Goal: Task Accomplishment & Management: Manage account settings

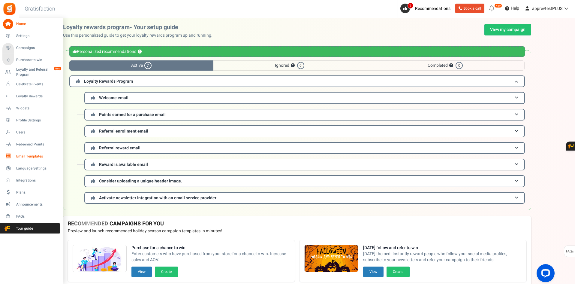
click at [29, 156] on span "Email Templates" at bounding box center [37, 156] width 42 height 5
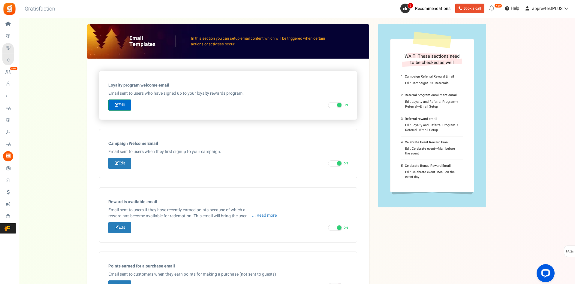
click at [117, 104] on icon at bounding box center [117, 105] width 4 height 4
type input "Welcome to our [[Loyalty Program Name]]"
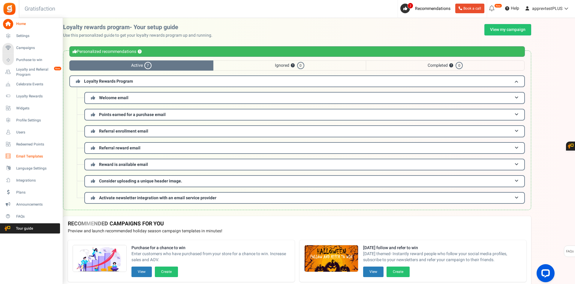
click at [23, 155] on span "Email Templates" at bounding box center [37, 156] width 42 height 5
click at [30, 156] on span "Email Templates" at bounding box center [37, 156] width 42 height 5
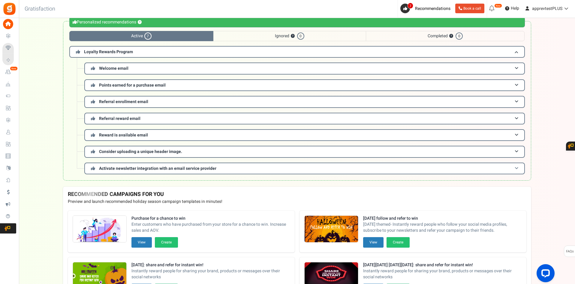
scroll to position [60, 0]
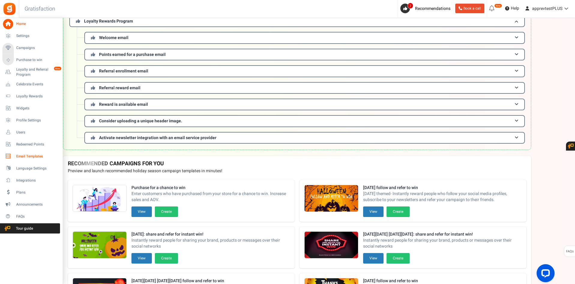
click at [19, 156] on span "Email Templates" at bounding box center [37, 156] width 42 height 5
click at [20, 154] on span "Email Templates" at bounding box center [37, 156] width 42 height 5
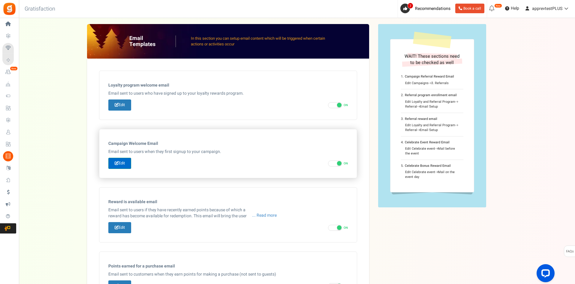
click at [117, 162] on icon at bounding box center [117, 163] width 4 height 4
type input "Welcome to our [[Campaign Name]]"
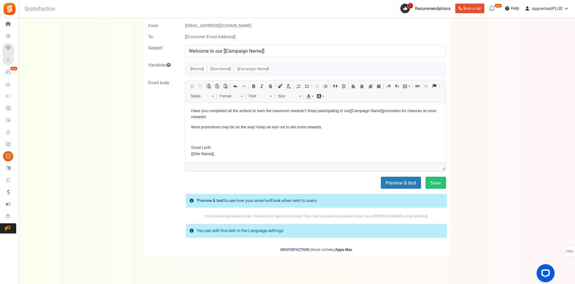
scroll to position [24, 0]
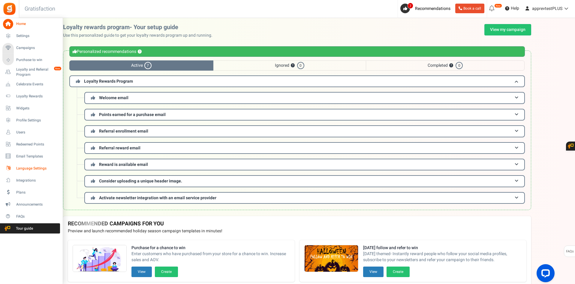
click at [21, 168] on span "Language Settings" at bounding box center [37, 168] width 42 height 5
click at [26, 155] on span "Email Templates" at bounding box center [37, 156] width 42 height 5
click at [27, 154] on span "Email Templates" at bounding box center [37, 156] width 42 height 5
click at [19, 154] on span "Email Templates" at bounding box center [37, 156] width 42 height 5
click at [23, 158] on span "Email Templates" at bounding box center [37, 156] width 42 height 5
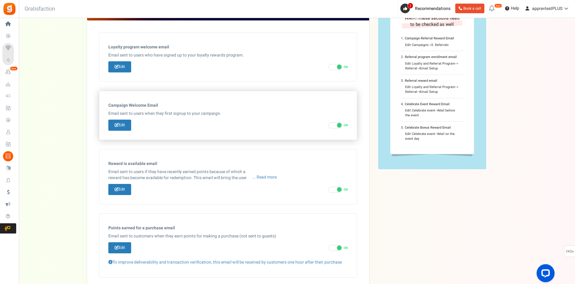
scroll to position [60, 0]
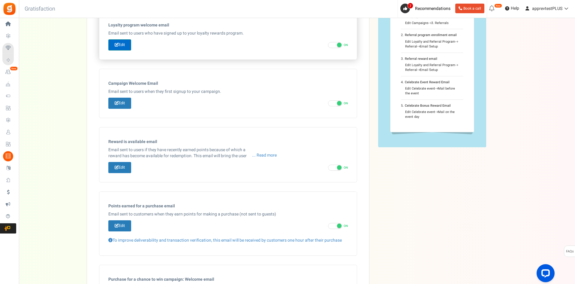
click at [123, 44] on link "Edit" at bounding box center [119, 44] width 23 height 11
type input "Welcome to our [[Loyalty Program Name]]"
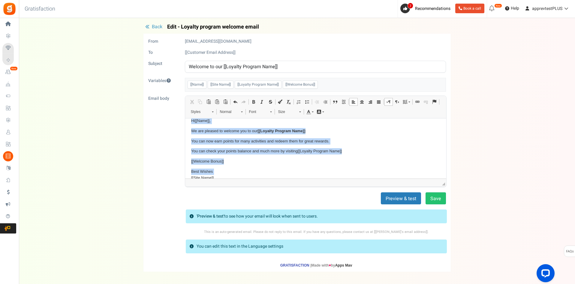
scroll to position [0, 0]
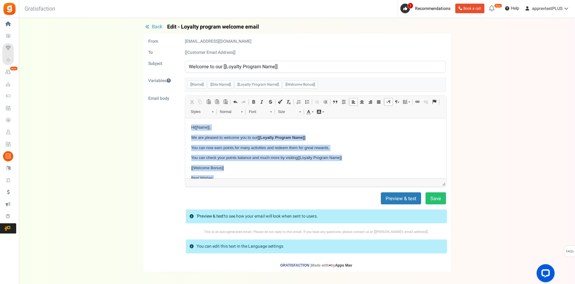
drag, startPoint x: 233, startPoint y: 170, endPoint x: 367, endPoint y: 241, distance: 151.3
click at [185, 122] on html "Hi [[Name]] , We are pleased to welcome you to our [[Loyalty Program Name]] You…" at bounding box center [315, 155] width 261 height 75
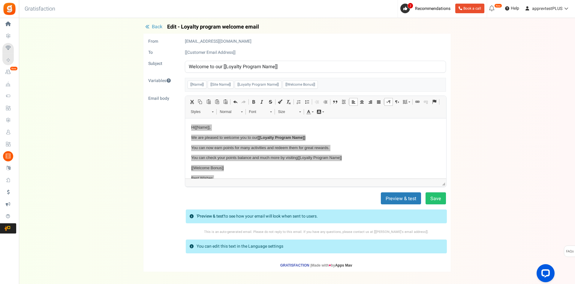
click at [124, 165] on div "Back Edit - Loyalty program welcome email From noreply@gr.ammailer.com To [[Cus…" at bounding box center [297, 147] width 544 height 247
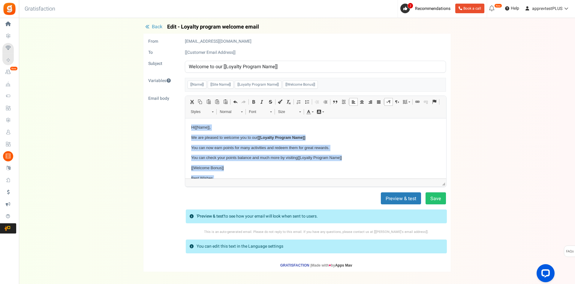
click at [216, 158] on p "You can check your points balance and much more by visiting [[Loyalty Program N…" at bounding box center [315, 157] width 249 height 6
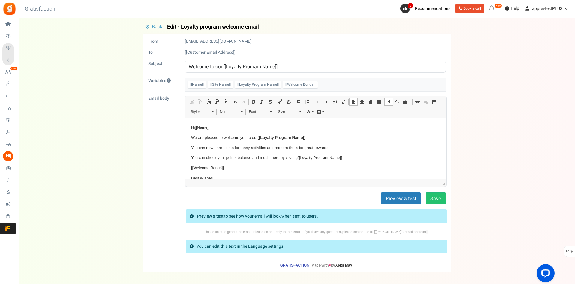
click at [239, 165] on p "[[Welcome Bonus]]" at bounding box center [315, 167] width 249 height 6
click at [158, 26] on span "Back" at bounding box center [157, 26] width 11 height 7
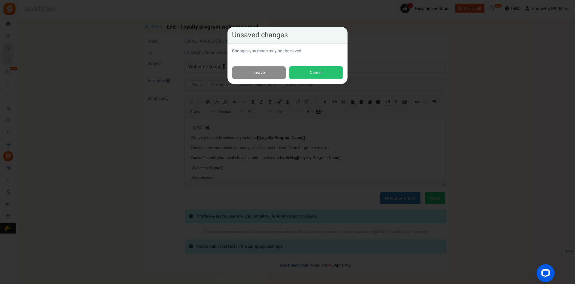
click at [249, 69] on link "Leave" at bounding box center [259, 73] width 54 height 14
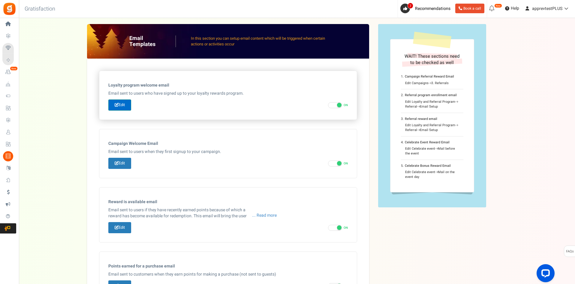
click at [127, 102] on link "Edit" at bounding box center [119, 104] width 23 height 11
type input "Welcome to our [[Loyalty Program Name]]"
click at [117, 108] on link "Edit" at bounding box center [119, 104] width 23 height 11
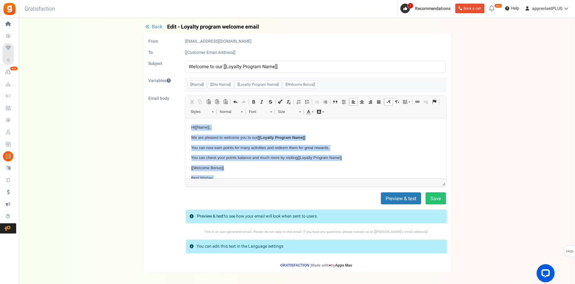
drag, startPoint x: 232, startPoint y: 169, endPoint x: 179, endPoint y: 122, distance: 70.8
click at [185, 122] on html "Hi [[Name]] , We are pleased to welcome you to our [[Loyalty Program Name]] You…" at bounding box center [315, 155] width 261 height 75
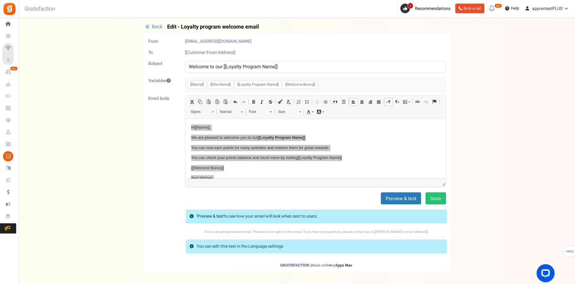
click at [128, 148] on div "Back Edit - Loyalty program welcome email From noreply@gr.ammailer.com To [[Cus…" at bounding box center [297, 147] width 544 height 247
click at [150, 24] on button "Back" at bounding box center [153, 27] width 21 height 6
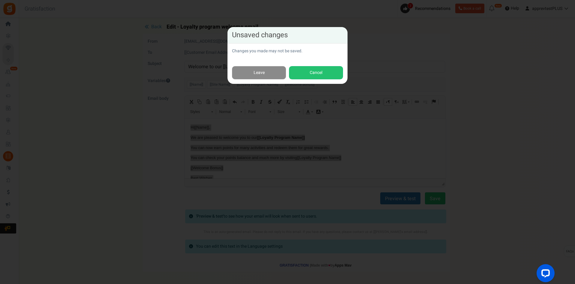
click at [253, 69] on link "Leave" at bounding box center [259, 73] width 54 height 14
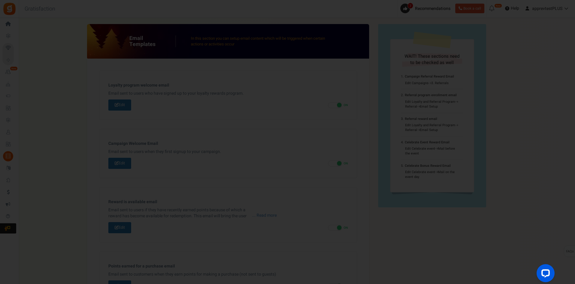
scroll to position [47, 0]
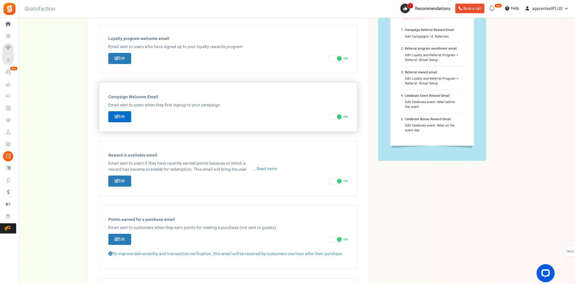
click at [124, 113] on link "Edit" at bounding box center [119, 116] width 23 height 11
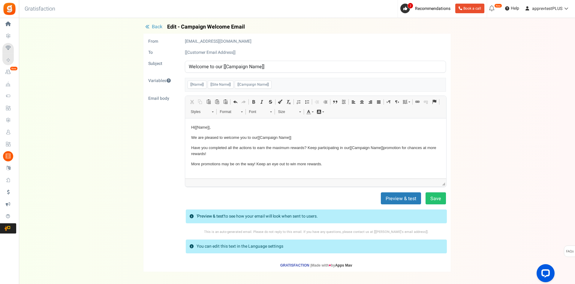
scroll to position [21, 0]
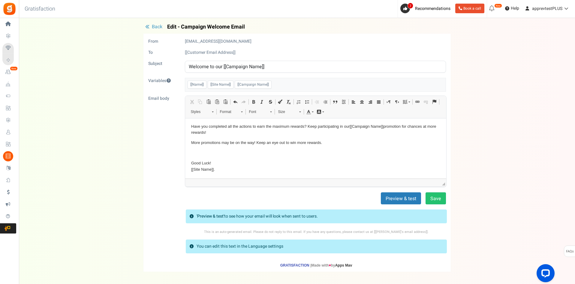
click at [154, 28] on span "Back" at bounding box center [157, 26] width 11 height 7
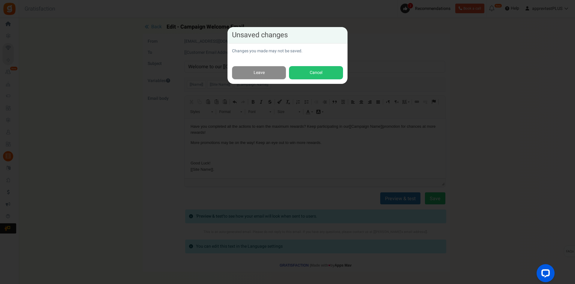
click at [261, 72] on link "Leave" at bounding box center [259, 73] width 54 height 14
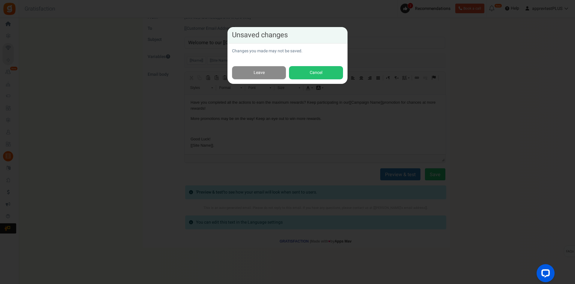
scroll to position [0, 0]
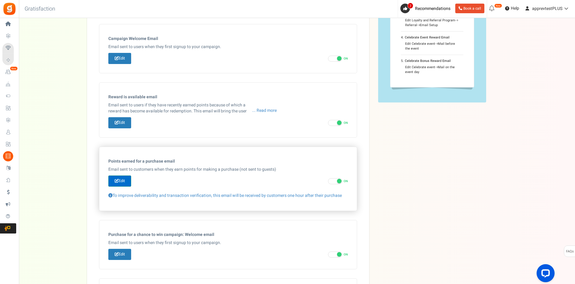
click at [121, 182] on link "Edit" at bounding box center [119, 180] width 23 height 11
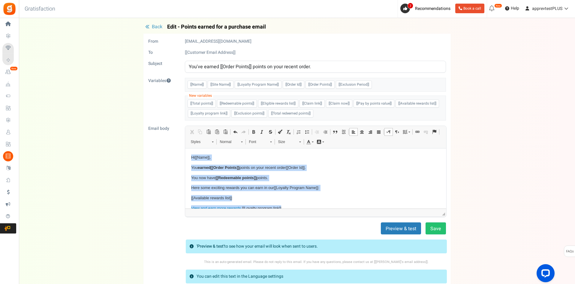
drag, startPoint x: 218, startPoint y: 199, endPoint x: 175, endPoint y: 148, distance: 66.9
click at [185, 148] on html "Hi [[Name]] , You earned [[Order Points]] points on your recent order [[Order I…" at bounding box center [315, 192] width 261 height 89
click at [225, 156] on p "Hi [[Name]] ," at bounding box center [315, 157] width 249 height 6
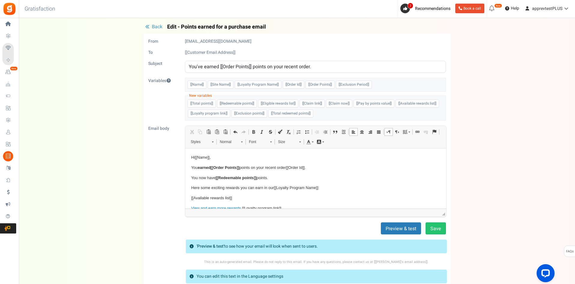
click at [155, 26] on span "Back" at bounding box center [157, 26] width 11 height 7
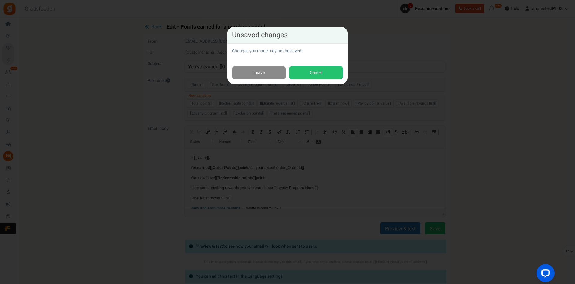
click at [252, 74] on link "Leave" at bounding box center [259, 73] width 54 height 14
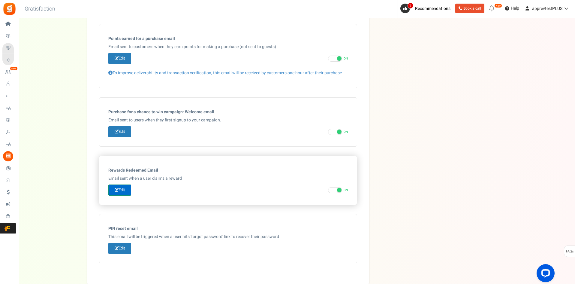
click at [126, 189] on link "Edit" at bounding box center [119, 189] width 23 height 11
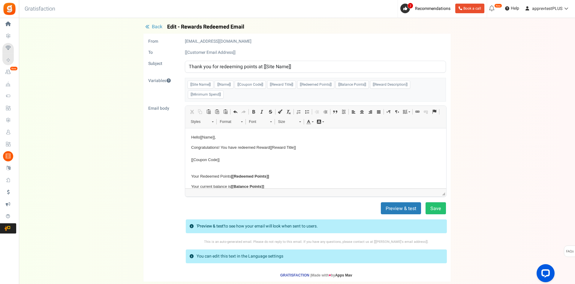
scroll to position [34, 0]
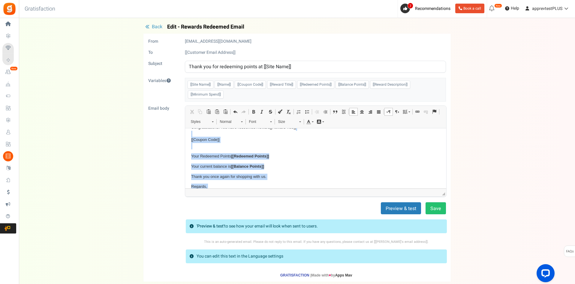
drag, startPoint x: 218, startPoint y: 177, endPoint x: 364, endPoint y: 262, distance: 169.2
click at [185, 134] on html "Hello [[Name]] , Congratulations! You have redeemed Reward [[Reward Title]] [[C…" at bounding box center [315, 155] width 261 height 94
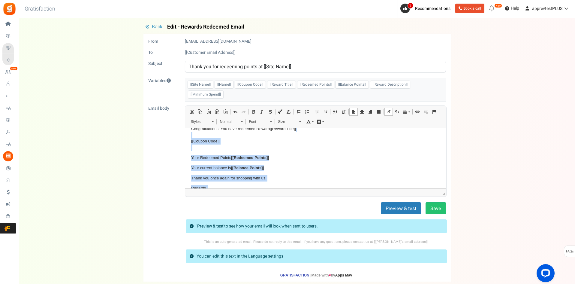
click at [228, 142] on p "Congratulations! You have redeemed Reward [[Reward Title]] [[Coupon Code]]" at bounding box center [315, 138] width 249 height 25
click at [230, 144] on p "Congratulations! You have redeemed Reward [[Reward Title]] [[Coupon Code]]" at bounding box center [315, 138] width 249 height 25
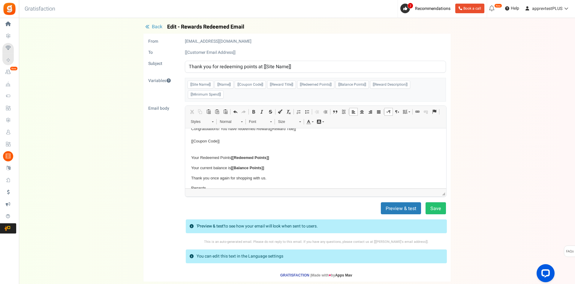
click at [247, 147] on p "Congratulations! You have redeemed Reward [[Reward Title]] [[Coupon Code]]" at bounding box center [315, 138] width 249 height 25
click at [272, 171] on body "Hello [[Name]] , Congratulations! You have redeemed Reward [[Reward Title]] [[C…" at bounding box center [315, 157] width 249 height 82
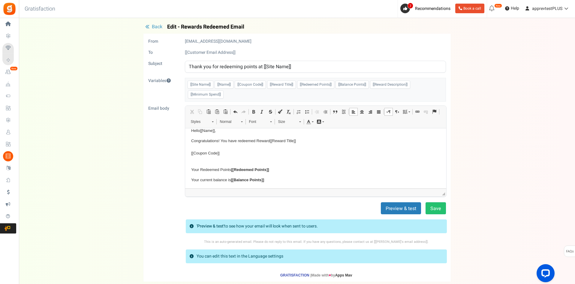
scroll to position [0, 0]
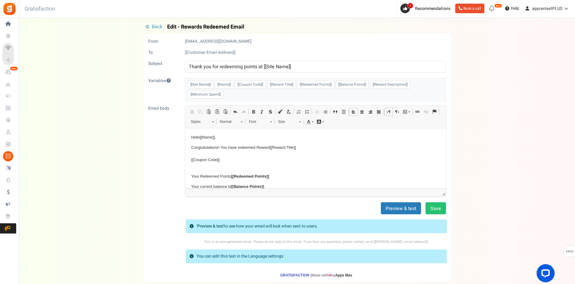
click at [155, 26] on span "Back" at bounding box center [157, 26] width 11 height 7
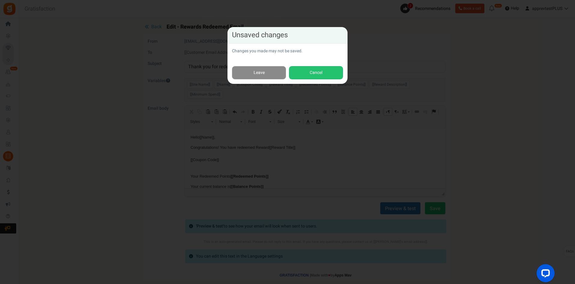
click at [272, 72] on link "Leave" at bounding box center [259, 73] width 54 height 14
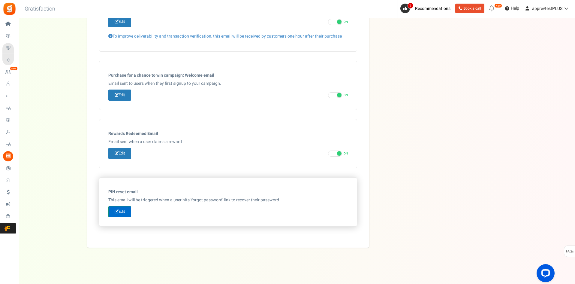
click at [116, 209] on link "Edit" at bounding box center [119, 211] width 23 height 11
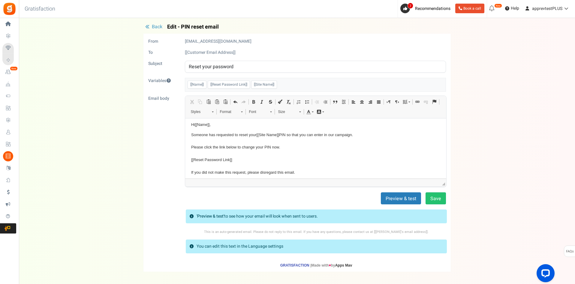
scroll to position [12, 0]
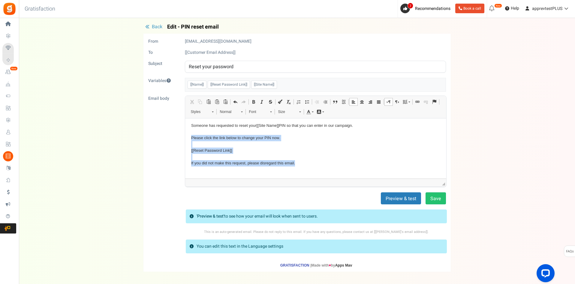
drag, startPoint x: 296, startPoint y: 162, endPoint x: 183, endPoint y: 136, distance: 115.7
click at [185, 136] on html "Hi [[Name]] , Someone has requested to reset your [[Site Name]] PIN so that you…" at bounding box center [315, 142] width 261 height 72
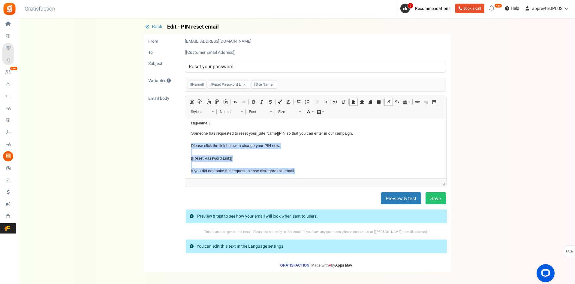
scroll to position [0, 0]
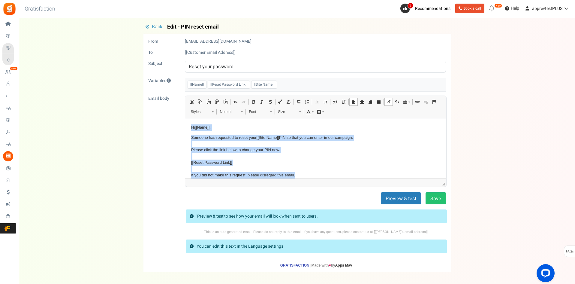
click at [192, 127] on p "Hi [[Name]] ," at bounding box center [315, 127] width 249 height 6
click at [297, 154] on p "Someone has requested to reset your [[Site Name]] PIN so that you can enter in …" at bounding box center [315, 159] width 249 height 50
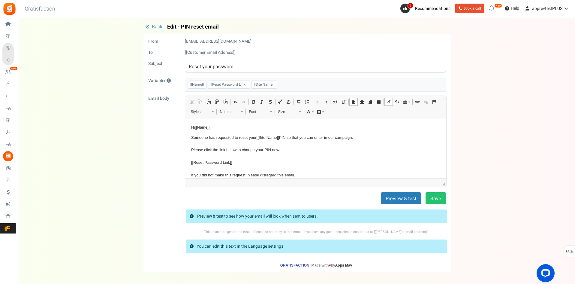
drag, startPoint x: 329, startPoint y: 264, endPoint x: 226, endPoint y: 298, distance: 108.5
click at [155, 27] on span "Back" at bounding box center [157, 26] width 11 height 7
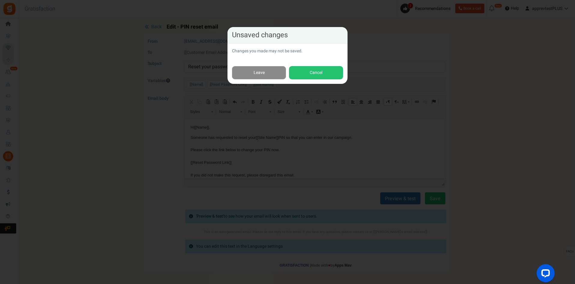
click at [243, 71] on link "Leave" at bounding box center [259, 73] width 54 height 14
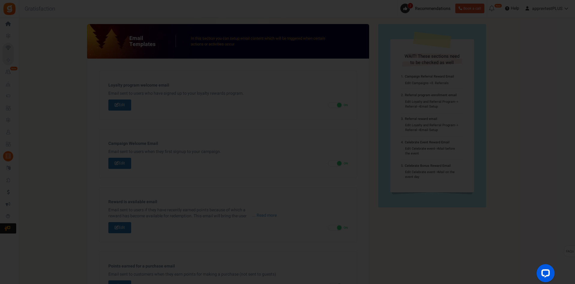
scroll to position [264, 0]
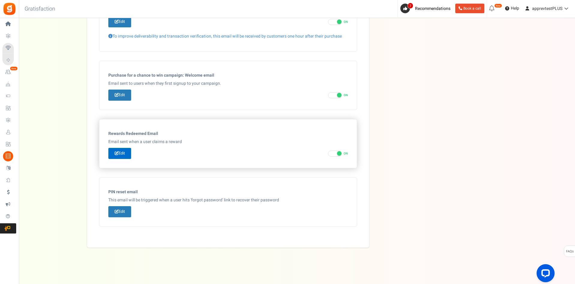
click at [120, 151] on link "Edit" at bounding box center [119, 153] width 23 height 11
type input "Thank you for redeeming points at [[Site Name]]"
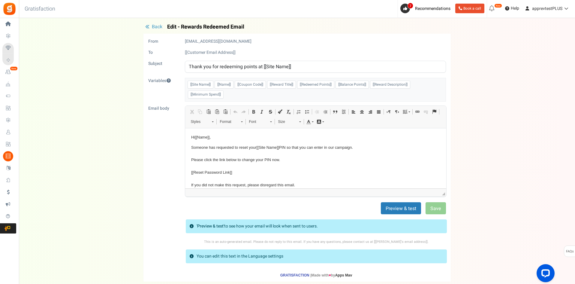
scroll to position [0, 0]
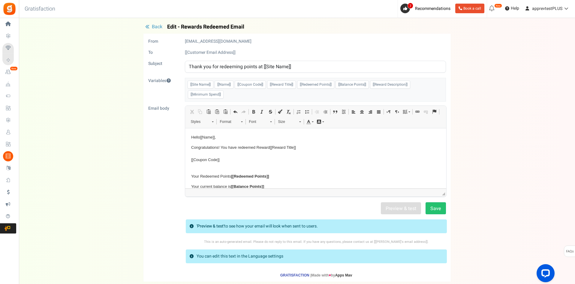
click at [298, 174] on p "Your Redeemed Points [[Redeemed Points]]" at bounding box center [315, 176] width 249 height 6
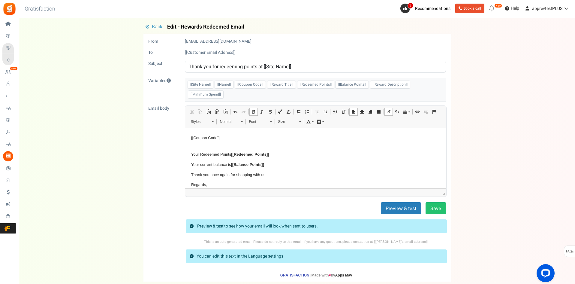
scroll to position [34, 0]
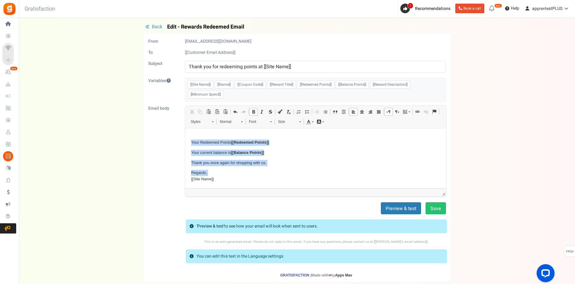
drag, startPoint x: 231, startPoint y: 179, endPoint x: 364, endPoint y: 271, distance: 161.6
click at [185, 143] on html "Hello [[Name]] , Congratulations! You have redeemed Reward [[Reward Title]] [[C…" at bounding box center [315, 141] width 261 height 94
click at [219, 180] on p "Regards, [[Site Name]]" at bounding box center [315, 176] width 249 height 13
drag, startPoint x: 227, startPoint y: 180, endPoint x: 365, endPoint y: 269, distance: 163.8
click at [185, 140] on html "Hello [[Name]] , Congratulations! You have redeemed Reward [[Reward Title]] [[C…" at bounding box center [315, 141] width 261 height 94
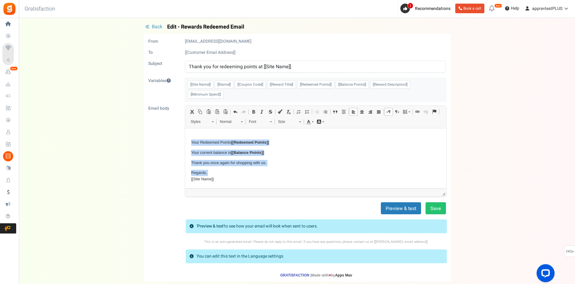
click at [215, 180] on p "Regards, [[Site Name]]" at bounding box center [315, 176] width 249 height 13
click at [216, 179] on p "Regards, [[Site Name]]" at bounding box center [315, 176] width 249 height 13
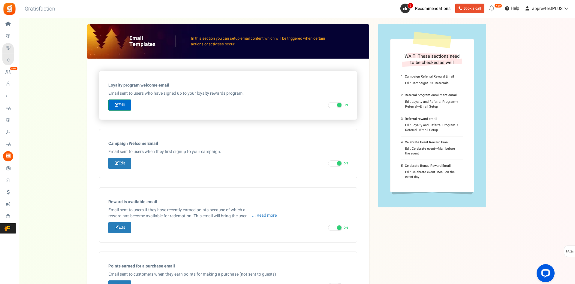
click at [125, 105] on link "Edit" at bounding box center [119, 104] width 23 height 11
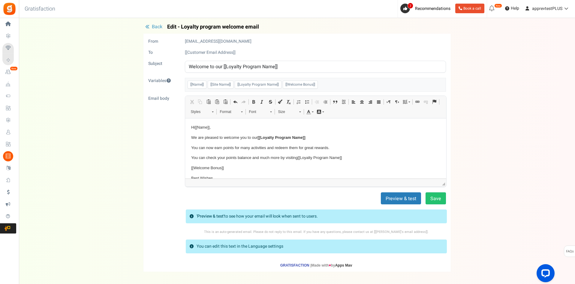
scroll to position [15, 0]
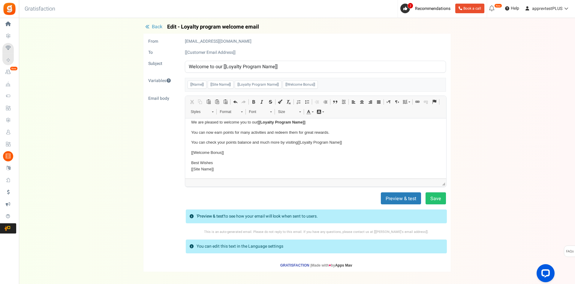
click at [152, 25] on span "Back" at bounding box center [157, 26] width 11 height 7
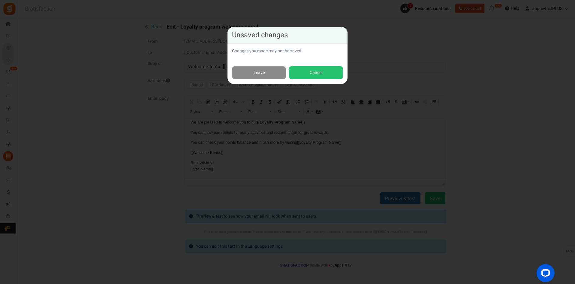
click at [249, 71] on link "Leave" at bounding box center [259, 73] width 54 height 14
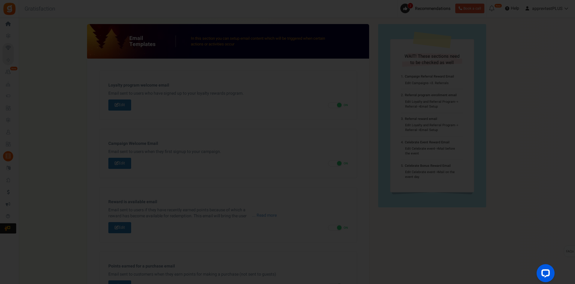
scroll to position [47, 0]
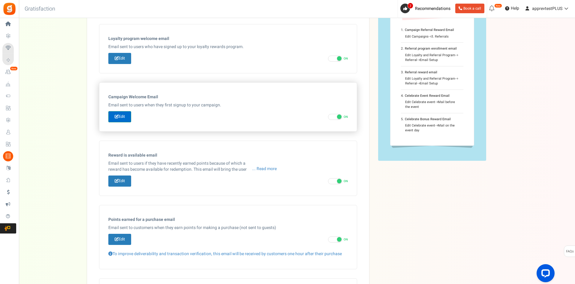
click at [118, 118] on icon at bounding box center [117, 116] width 4 height 4
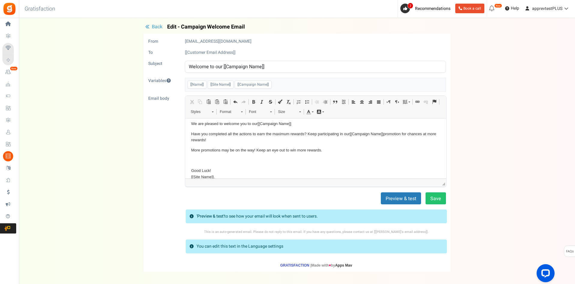
scroll to position [21, 0]
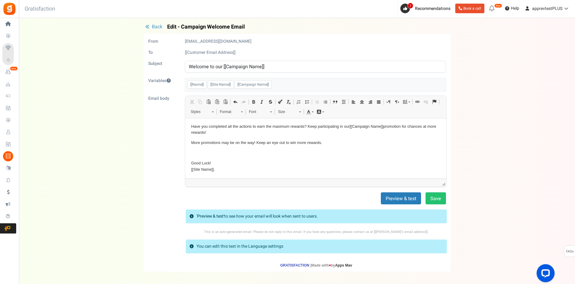
click at [221, 170] on p "Good Luck! [[Site Name]] ." at bounding box center [315, 166] width 249 height 13
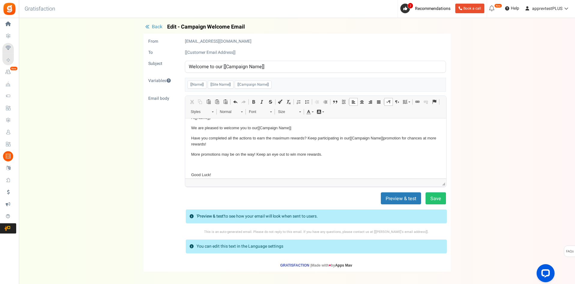
scroll to position [0, 0]
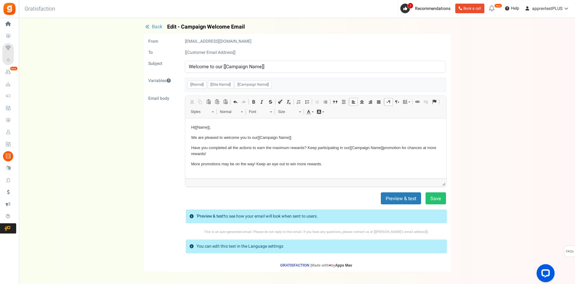
click at [152, 26] on span "Back" at bounding box center [157, 26] width 11 height 7
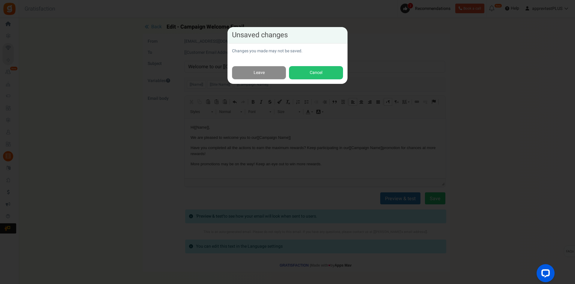
click at [267, 79] on link "Leave" at bounding box center [259, 73] width 54 height 14
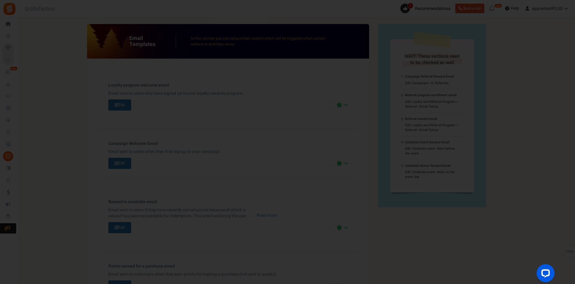
scroll to position [105, 0]
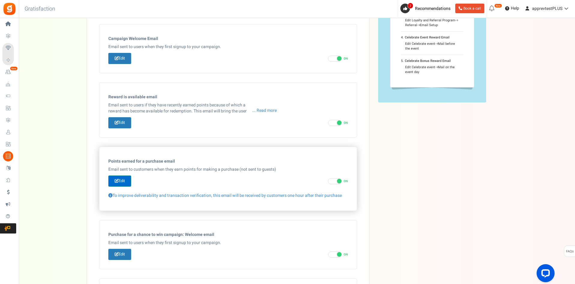
click at [125, 182] on link "Edit" at bounding box center [119, 180] width 23 height 11
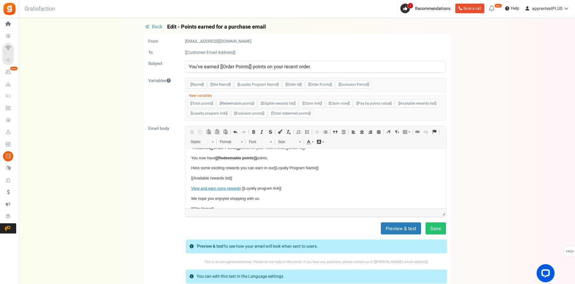
scroll to position [29, 0]
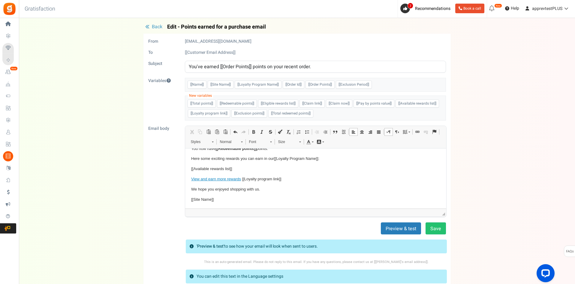
drag, startPoint x: 234, startPoint y: 195, endPoint x: 232, endPoint y: 192, distance: 3.4
click at [233, 193] on body "Hi [[Name]] , You earned [[Order Points]] points on your recent order [[Order I…" at bounding box center [315, 163] width 249 height 77
click at [158, 26] on span "Back" at bounding box center [157, 26] width 11 height 7
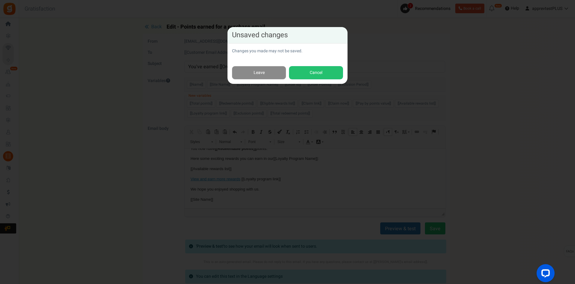
click at [254, 69] on link "Leave" at bounding box center [259, 73] width 54 height 14
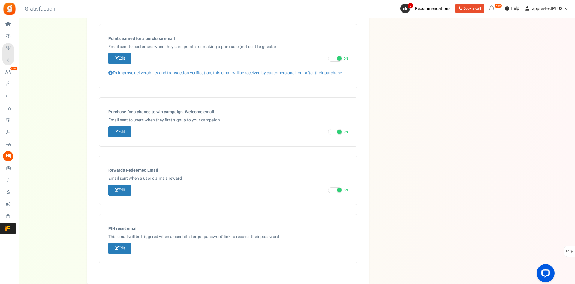
scroll to position [264, 0]
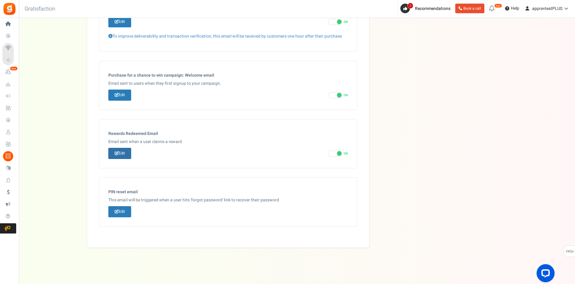
click at [123, 155] on link "Edit" at bounding box center [119, 153] width 23 height 11
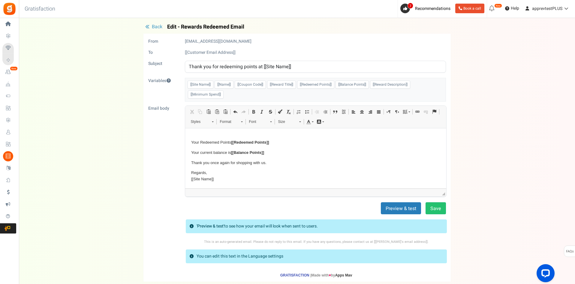
scroll to position [0, 0]
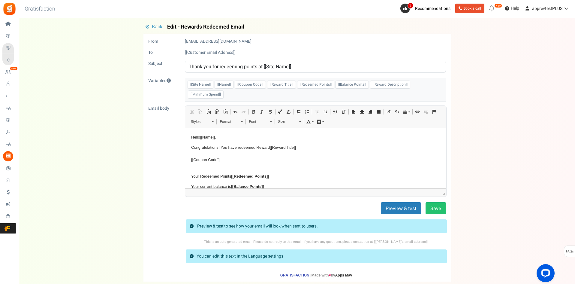
click at [150, 26] on button "Back" at bounding box center [153, 27] width 21 height 6
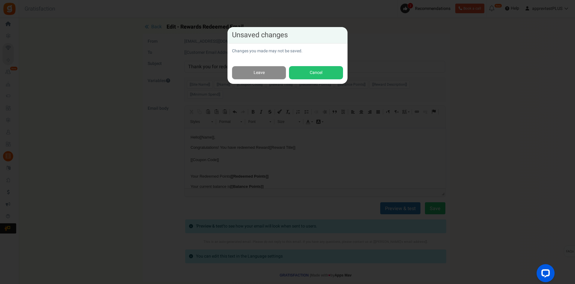
click at [252, 73] on link "Leave" at bounding box center [259, 73] width 54 height 14
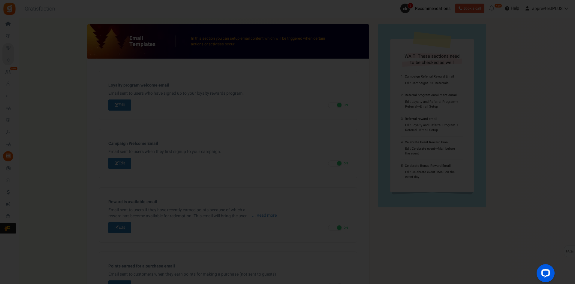
scroll to position [264, 0]
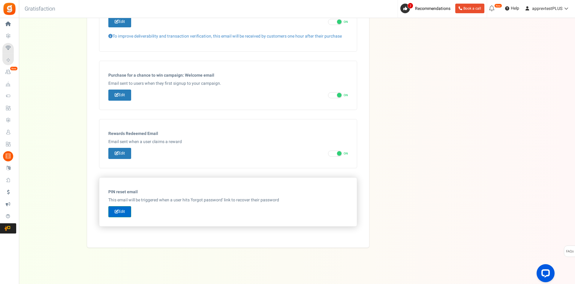
click at [123, 213] on link "Edit" at bounding box center [119, 211] width 23 height 11
type input "Reset your password"
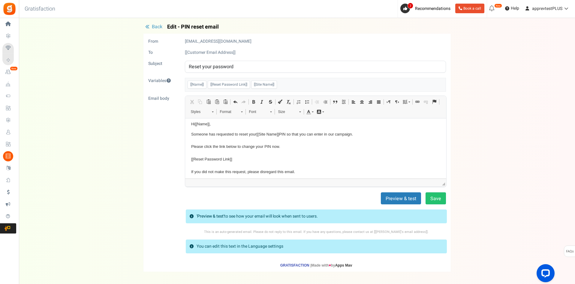
scroll to position [0, 0]
click at [155, 26] on span "Back" at bounding box center [157, 26] width 11 height 7
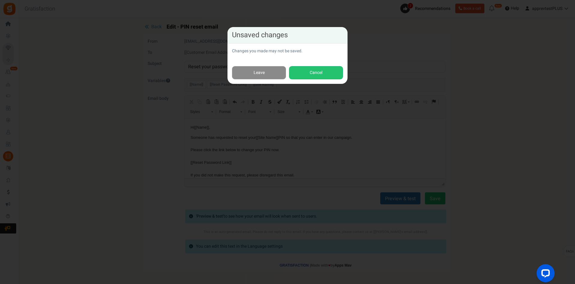
click at [256, 77] on link "Leave" at bounding box center [259, 73] width 54 height 14
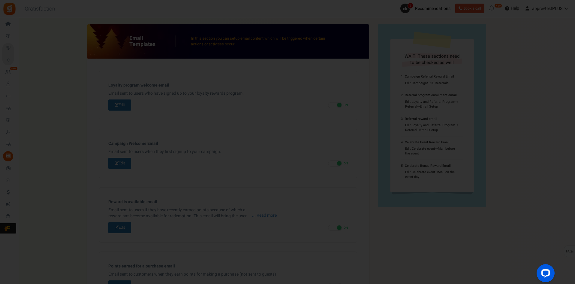
scroll to position [264, 0]
